Goal: Complete application form

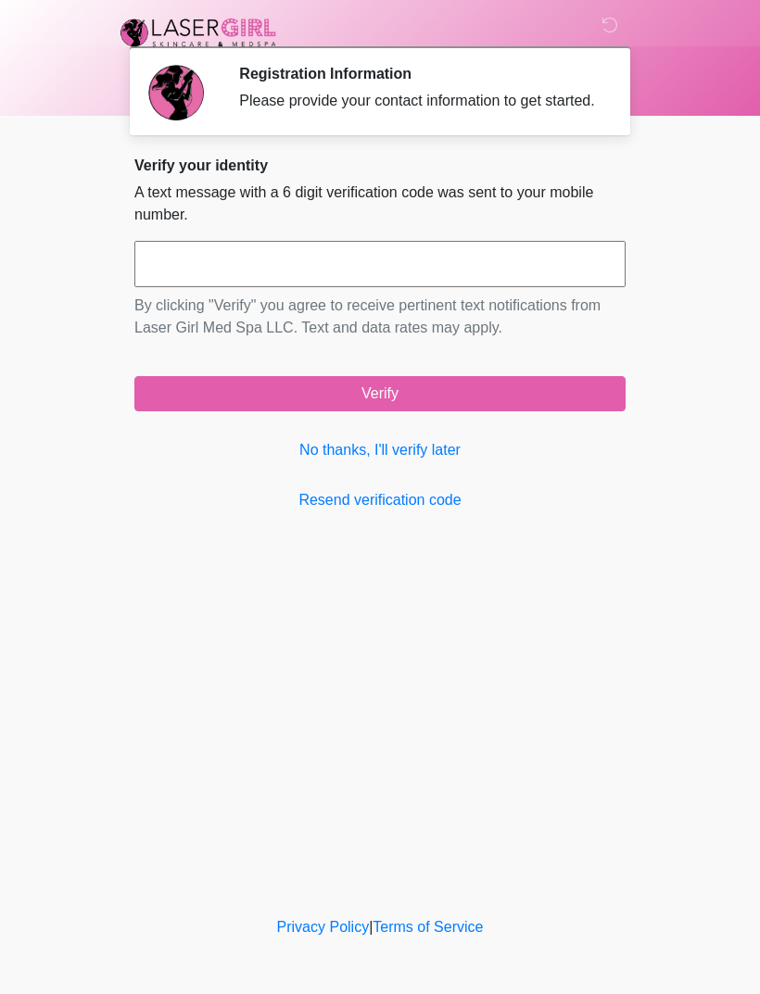
click at [206, 283] on input "text" at bounding box center [379, 264] width 491 height 46
type input "******"
click at [387, 411] on button "Verify" at bounding box center [379, 393] width 491 height 35
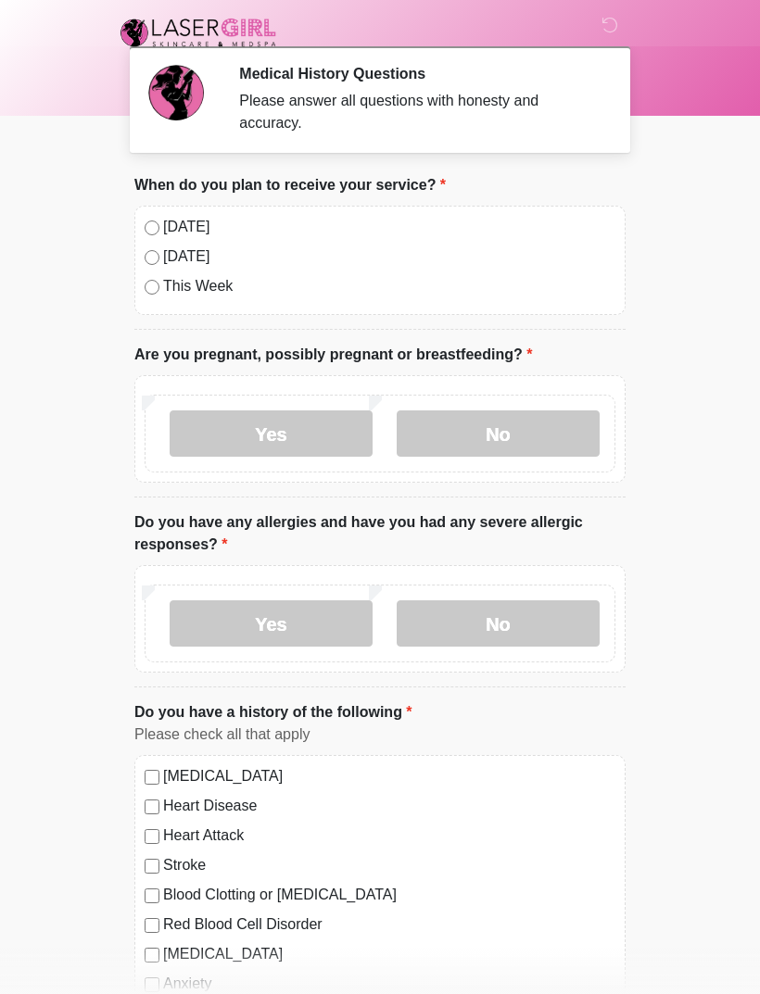
click at [501, 433] on label "No" at bounding box center [498, 433] width 203 height 46
click at [493, 631] on label "No" at bounding box center [498, 623] width 203 height 46
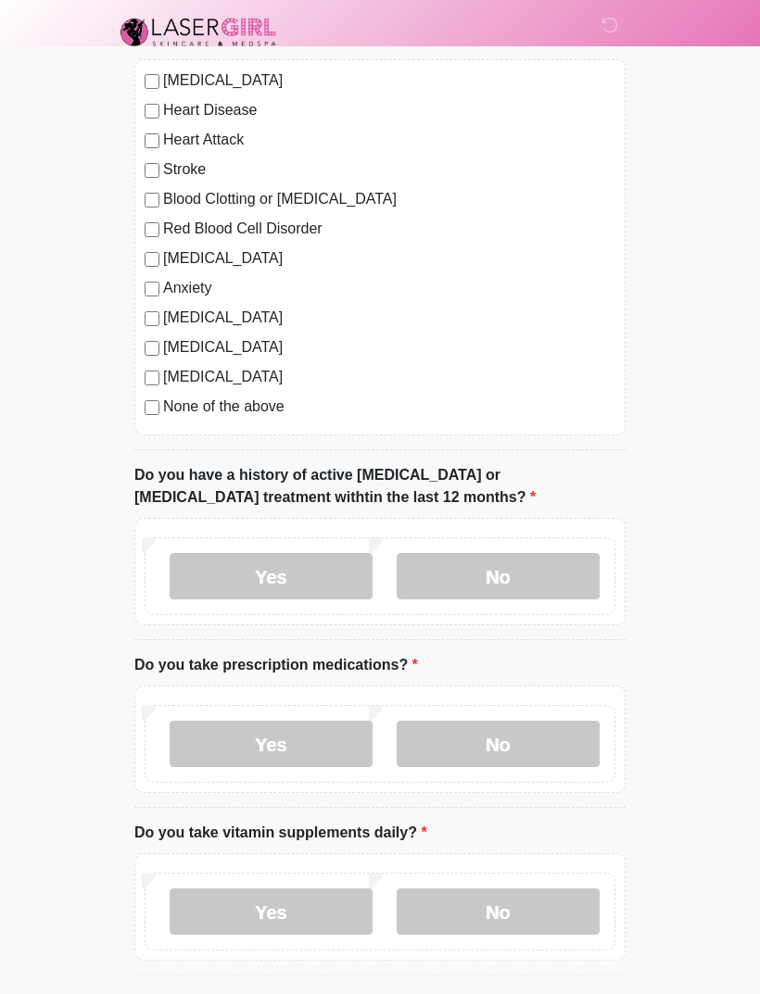
scroll to position [704, 0]
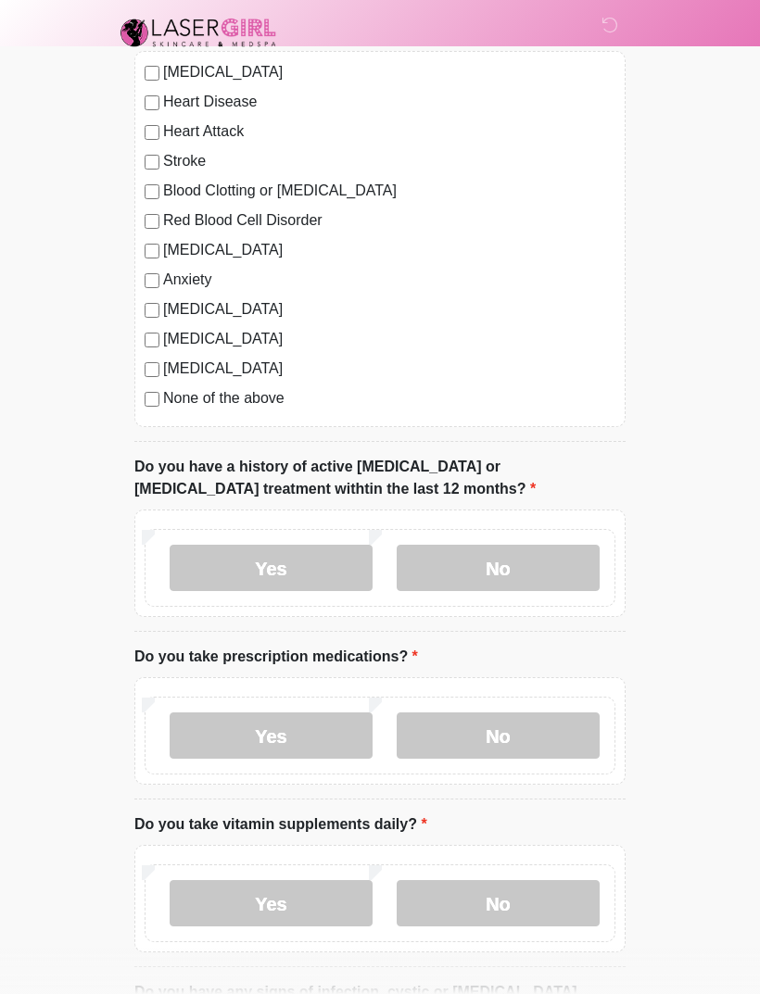
click at [518, 572] on label "No" at bounding box center [498, 568] width 203 height 46
click at [290, 738] on label "Yes" at bounding box center [271, 736] width 203 height 46
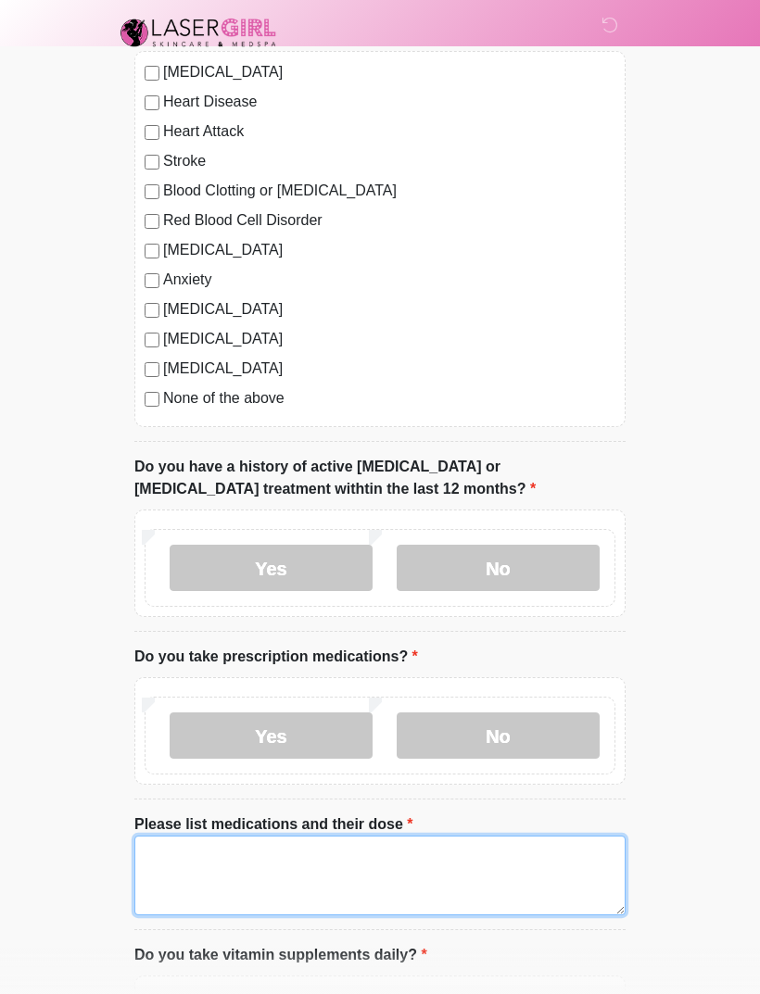
click at [182, 856] on textarea "Please list medications and their dose" at bounding box center [379, 876] width 491 height 80
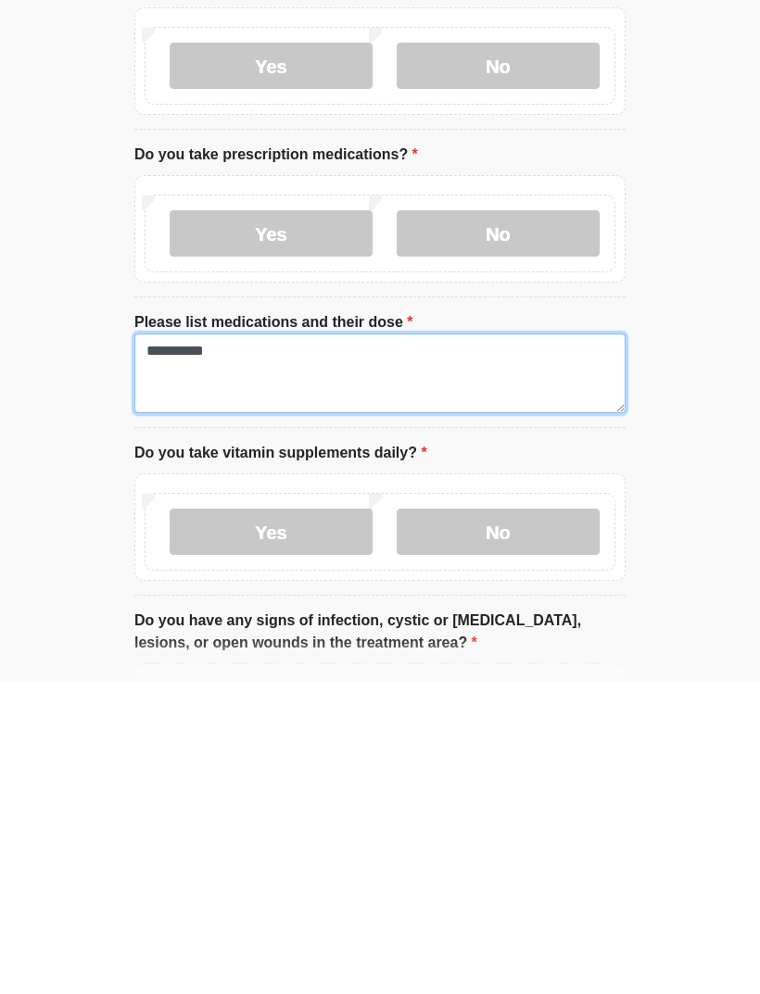
type textarea "*********"
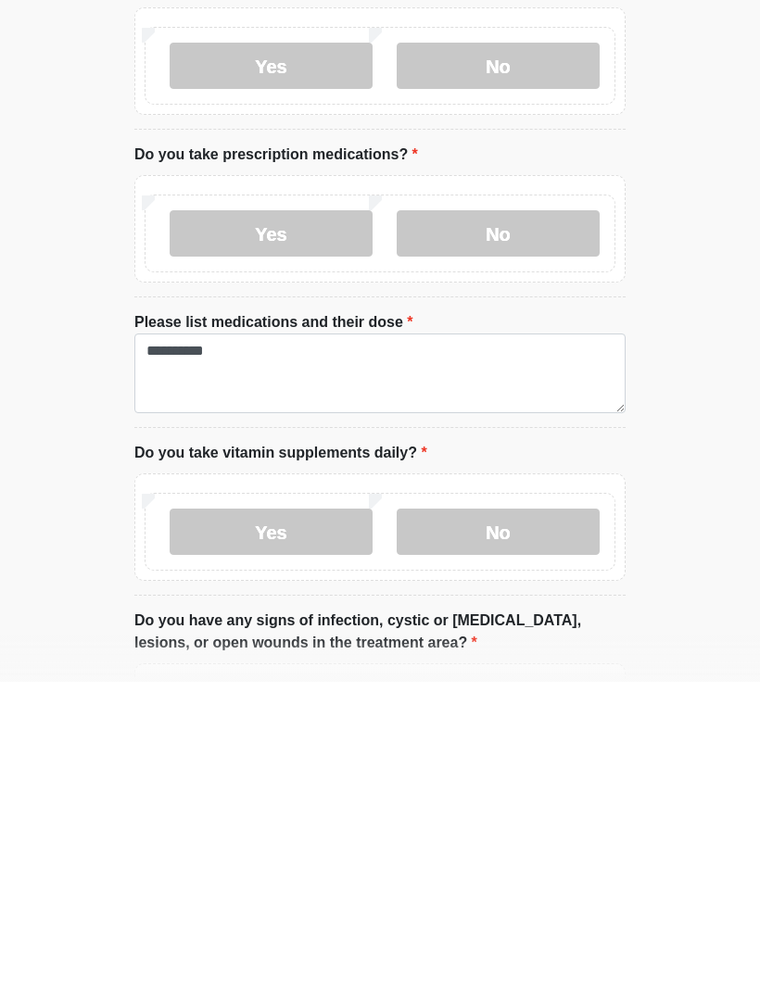
click at [273, 821] on label "Yes" at bounding box center [271, 844] width 203 height 46
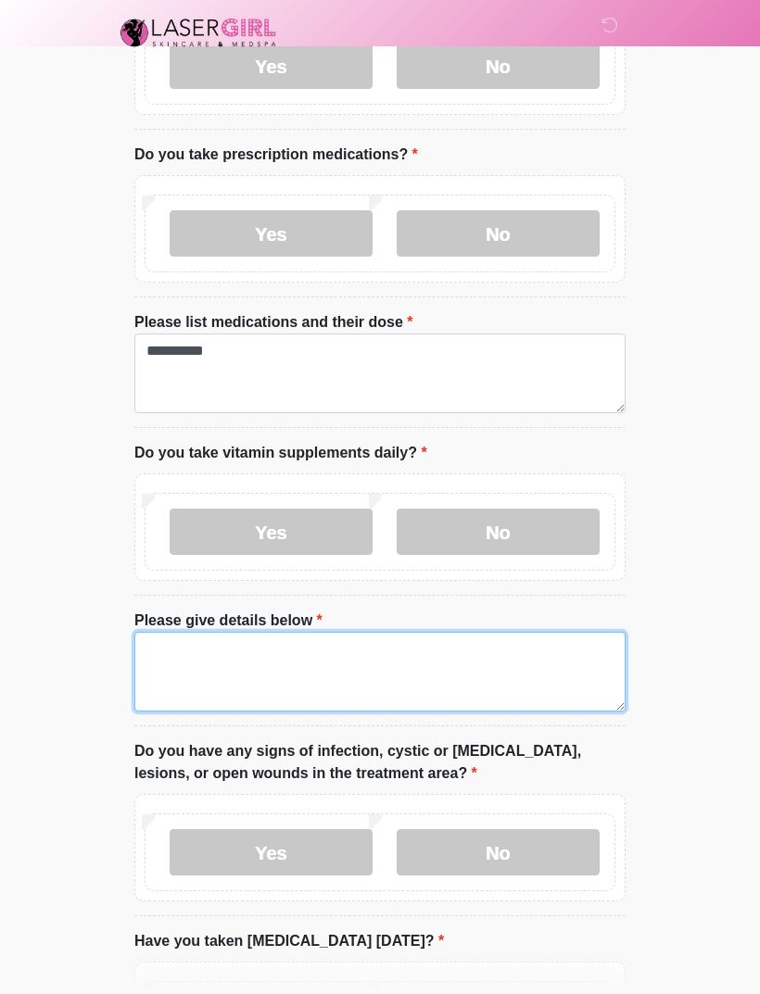
click at [171, 655] on textarea "Please give details below" at bounding box center [379, 672] width 491 height 80
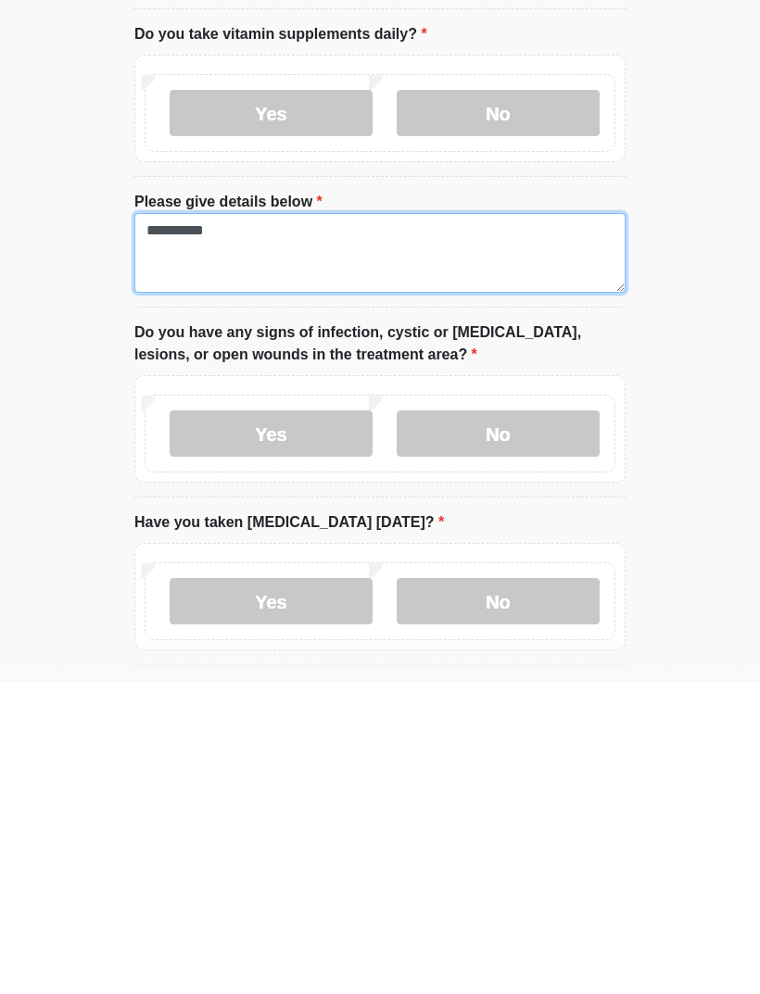
scroll to position [1315, 0]
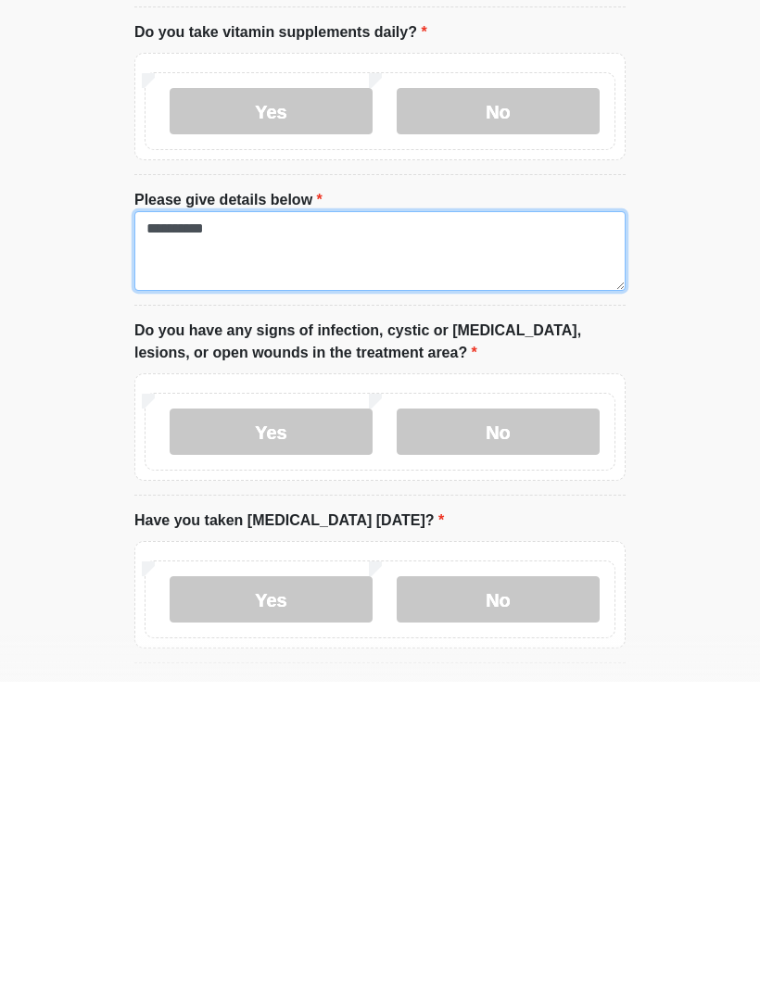
type textarea "**********"
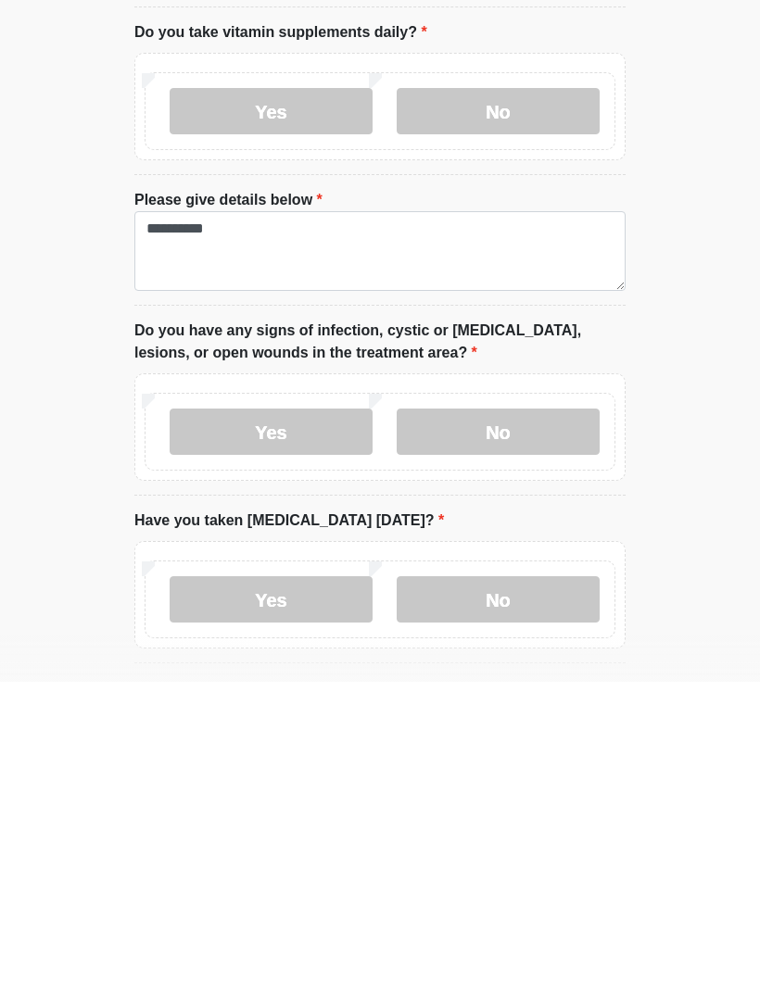
click at [499, 721] on label "No" at bounding box center [498, 744] width 203 height 46
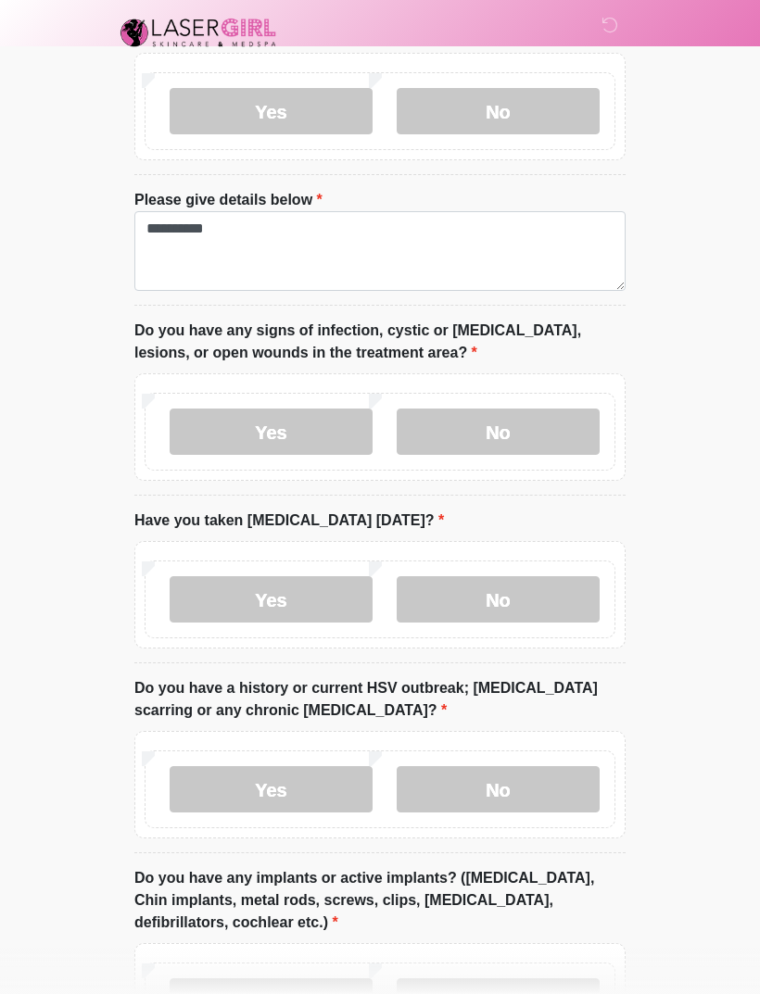
click at [490, 600] on label "No" at bounding box center [498, 599] width 203 height 46
click at [484, 790] on label "No" at bounding box center [498, 789] width 203 height 46
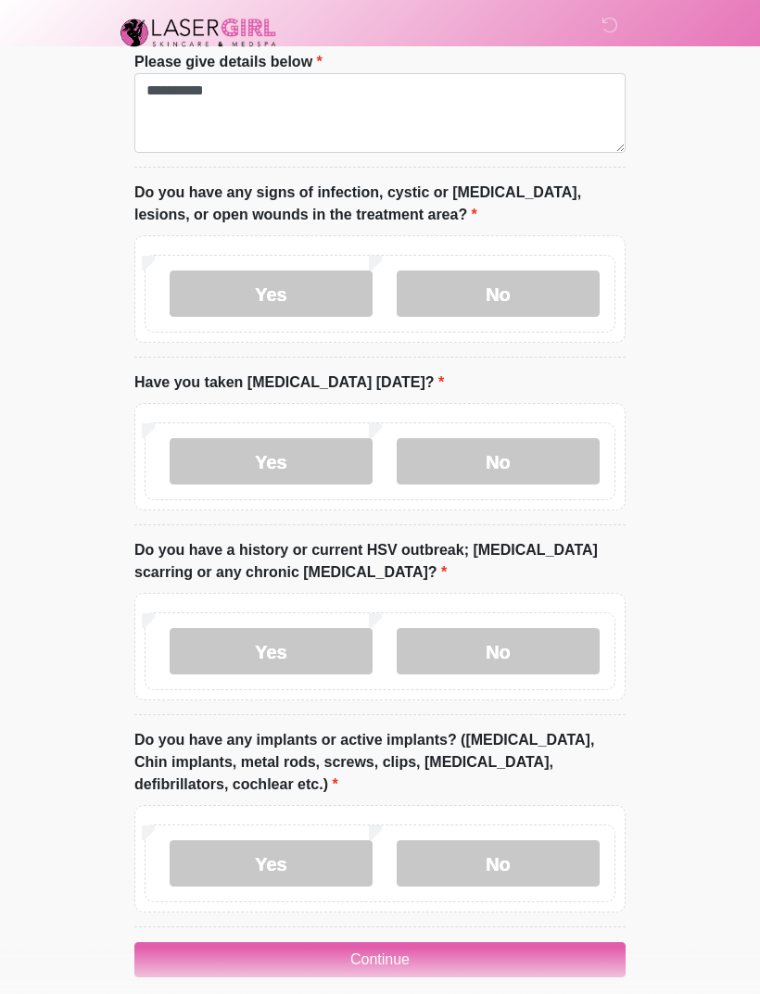
scroll to position [1784, 0]
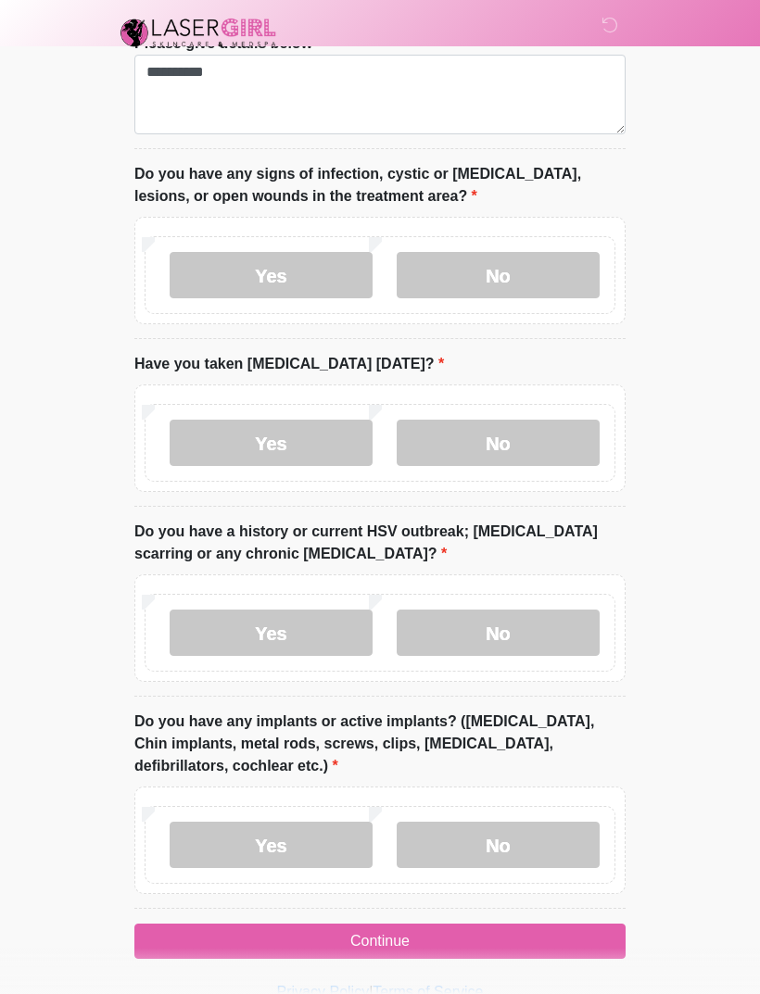
click at [281, 847] on label "Yes" at bounding box center [271, 845] width 203 height 46
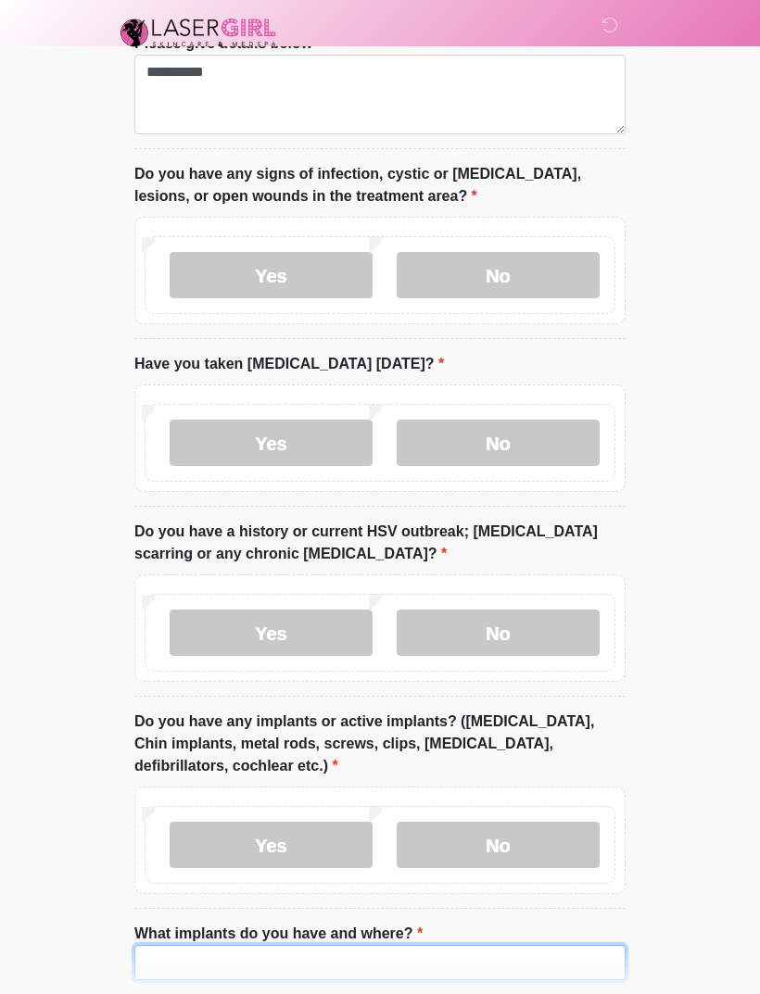
click at [177, 961] on input "What implants do you have and where?" at bounding box center [379, 962] width 491 height 35
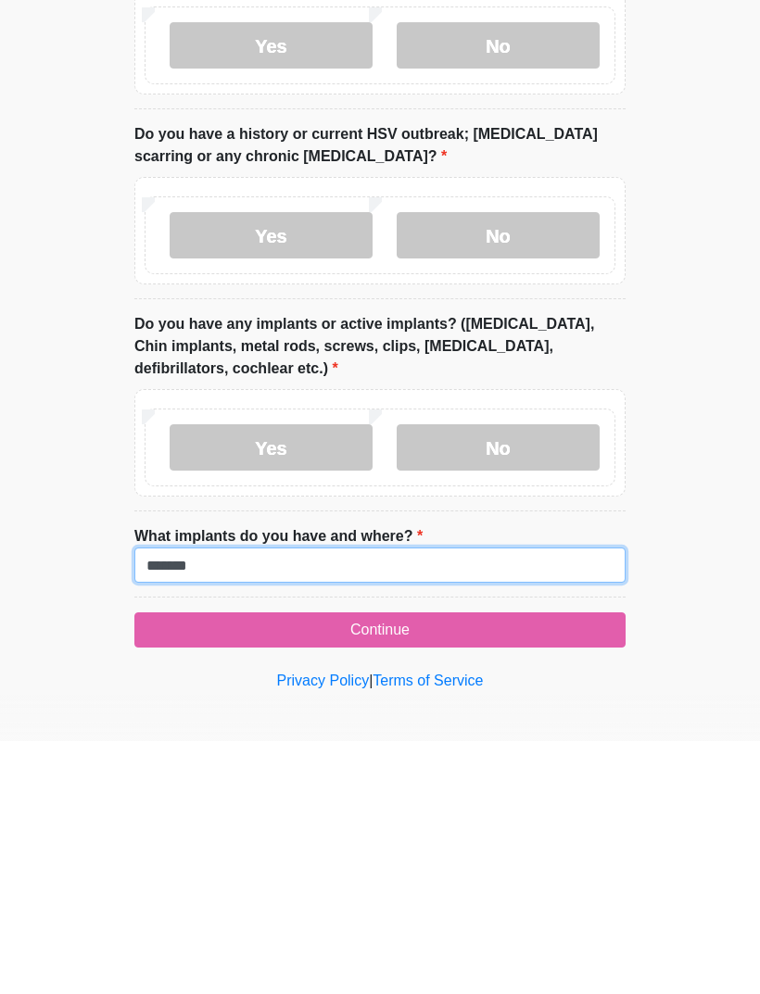
type input "*******"
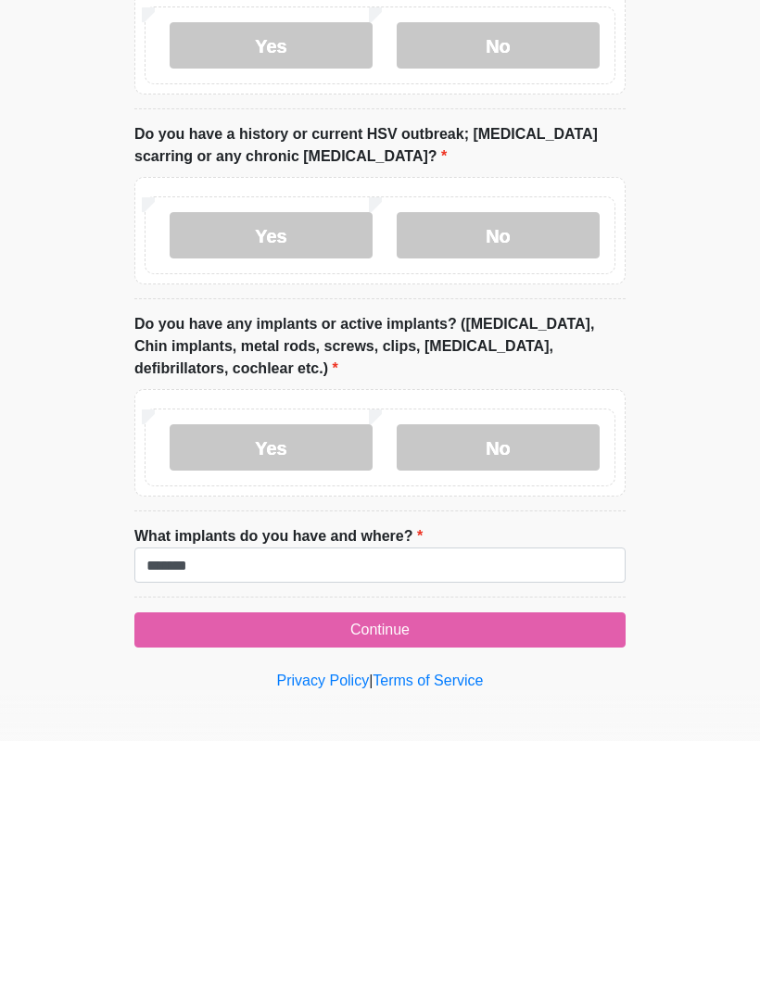
click at [423, 865] on button "Continue" at bounding box center [379, 882] width 491 height 35
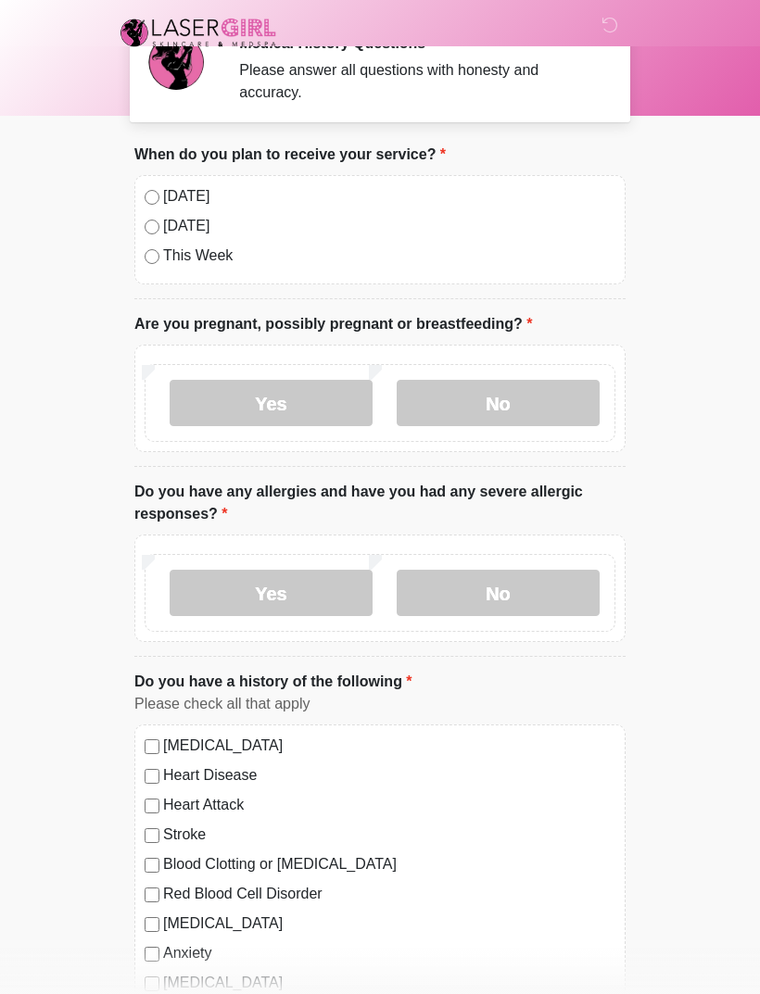
scroll to position [0, 0]
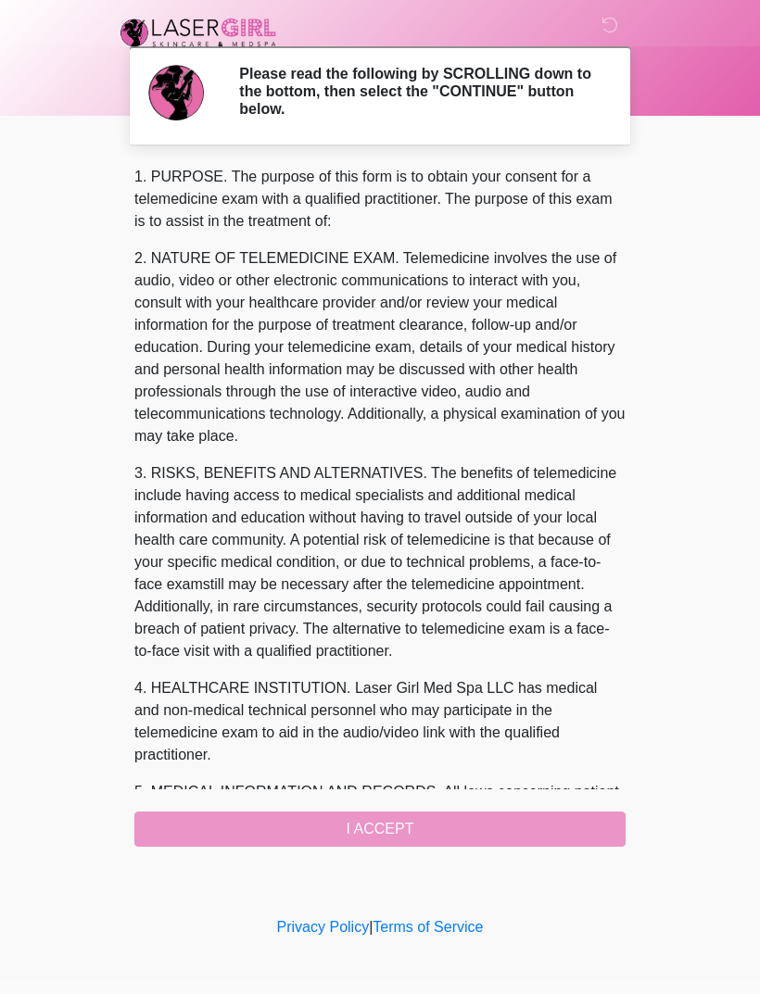
click at [385, 828] on div "1. PURPOSE. The purpose of this form is to obtain your consent for a telemedici…" at bounding box center [379, 506] width 491 height 681
click at [376, 835] on div "1. PURPOSE. The purpose of this form is to obtain your consent for a telemedici…" at bounding box center [379, 506] width 491 height 681
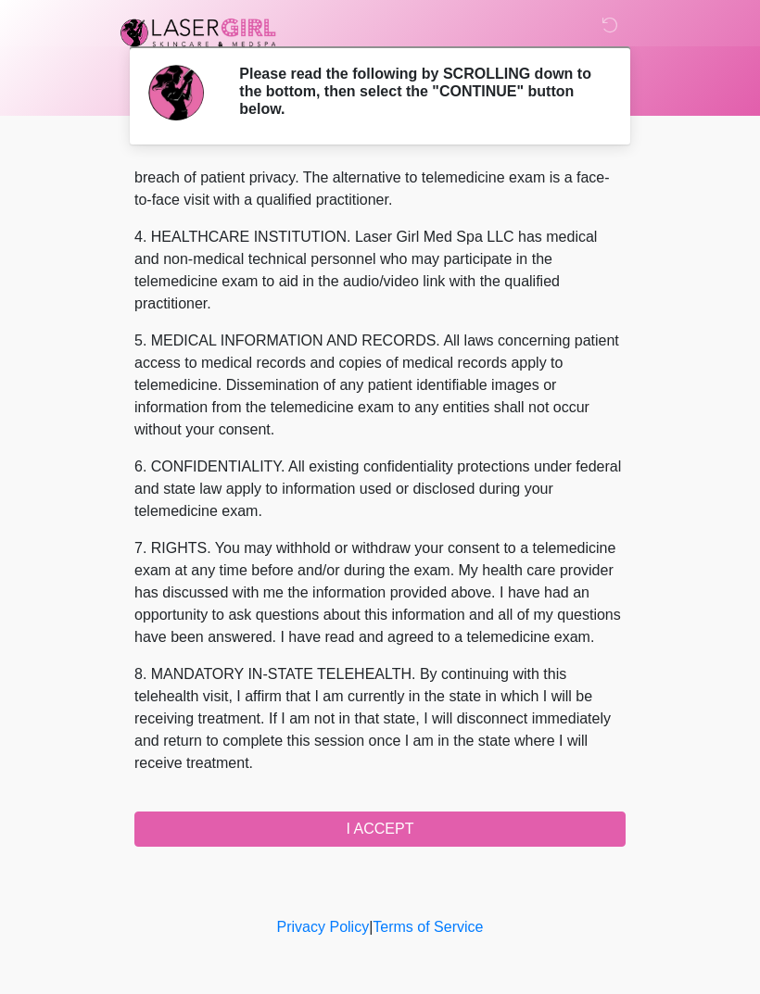
scroll to position [496, 0]
click at [396, 827] on button "I ACCEPT" at bounding box center [379, 829] width 491 height 35
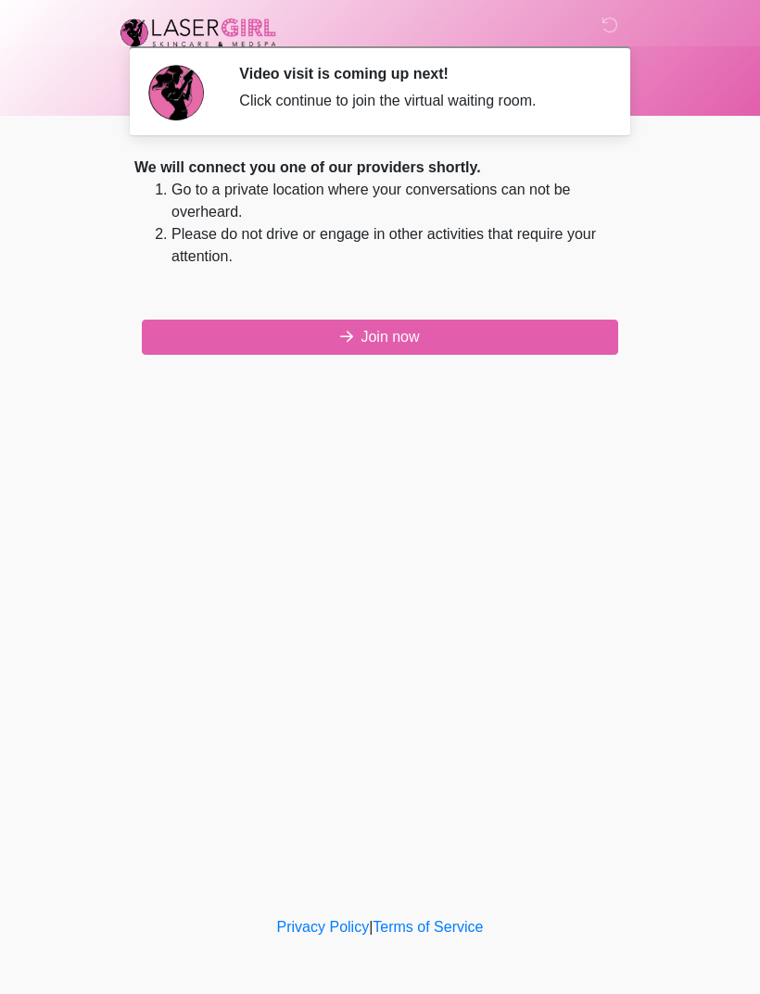
click at [318, 336] on button "Join now" at bounding box center [380, 337] width 476 height 35
